Goal: Information Seeking & Learning: Learn about a topic

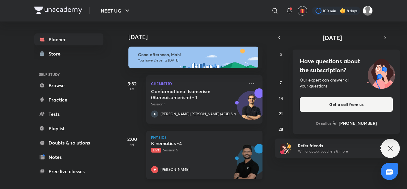
click at [178, 148] on p "Live Session 5" at bounding box center [198, 149] width 94 height 5
